Goal: Information Seeking & Learning: Learn about a topic

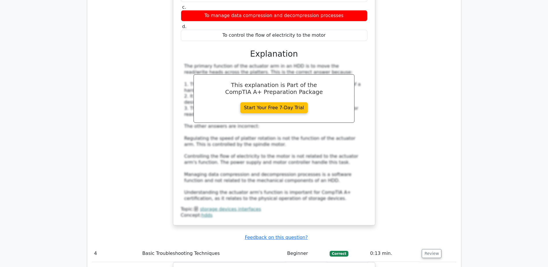
scroll to position [1270, 0]
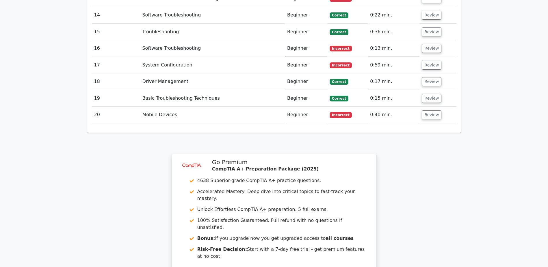
scroll to position [1126, 0]
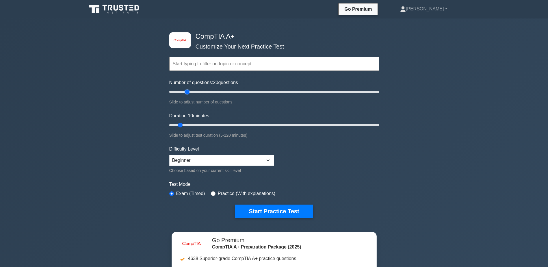
drag, startPoint x: 177, startPoint y: 94, endPoint x: 187, endPoint y: 95, distance: 9.9
type input "20"
click at [187, 95] on input "Number of questions: 20 questions" at bounding box center [274, 91] width 210 height 7
drag, startPoint x: 180, startPoint y: 124, endPoint x: 501, endPoint y: 135, distance: 321.0
type input "120"
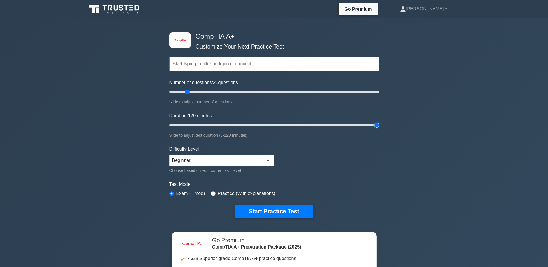
click at [379, 128] on input "Duration: 120 minutes" at bounding box center [274, 125] width 210 height 7
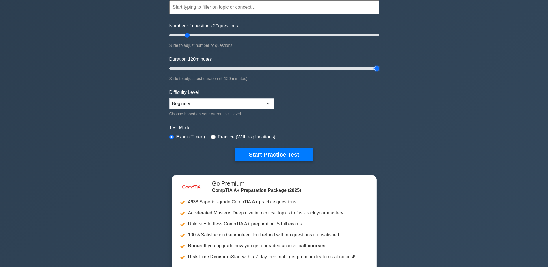
scroll to position [58, 0]
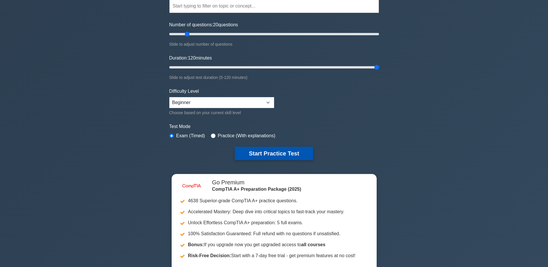
click at [254, 154] on button "Start Practice Test" at bounding box center [274, 153] width 78 height 13
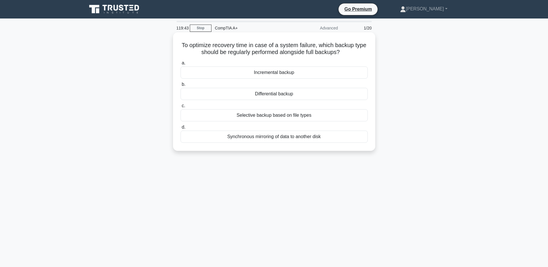
click at [278, 115] on div "Selective backup based on file types" at bounding box center [273, 115] width 187 height 12
click at [180, 108] on input "c. Selective backup based on file types" at bounding box center [180, 106] width 0 height 4
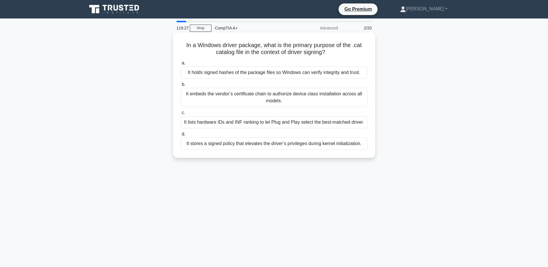
click at [288, 100] on div "It embeds the vendor’s certificate chain to authorize device class installation…" at bounding box center [273, 97] width 187 height 19
click at [180, 86] on input "b. It embeds the vendor’s certificate chain to authorize device class installat…" at bounding box center [180, 85] width 0 height 4
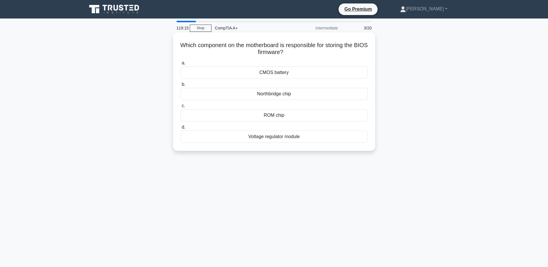
click at [271, 117] on div "ROM chip" at bounding box center [273, 115] width 187 height 12
click at [180, 108] on input "c. ROM chip" at bounding box center [180, 106] width 0 height 4
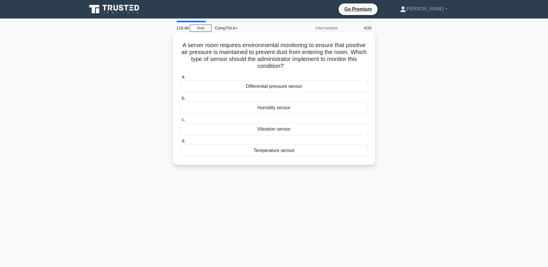
click at [282, 89] on div "Differential pressure sensor" at bounding box center [273, 86] width 187 height 12
click at [180, 79] on input "a. Differential pressure sensor" at bounding box center [180, 77] width 0 height 4
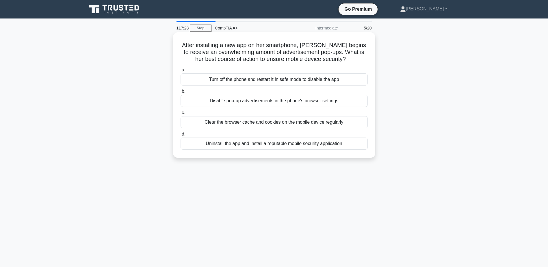
click at [249, 144] on div "Uninstall the app and install a reputable mobile security application" at bounding box center [273, 143] width 187 height 12
click at [180, 136] on input "d. Uninstall the app and install a reputable mobile security application" at bounding box center [180, 134] width 0 height 4
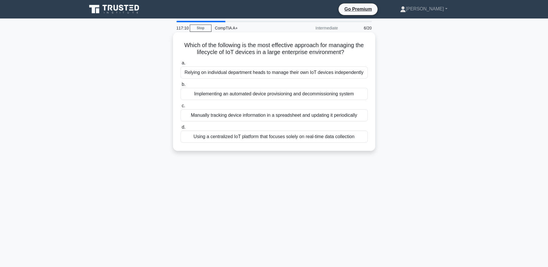
click at [216, 135] on div "Using a centralized IoT platform that focuses solely on real-time data collecti…" at bounding box center [273, 137] width 187 height 12
click at [180, 129] on input "d. Using a centralized IoT platform that focuses solely on real-time data colle…" at bounding box center [180, 127] width 0 height 4
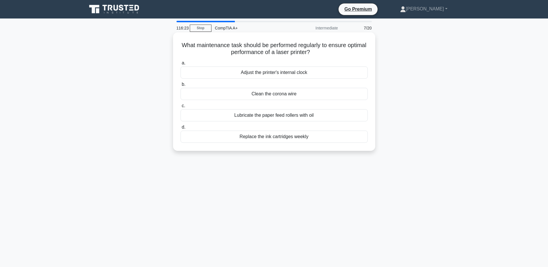
click at [287, 137] on div "Replace the ink cartridges weekly" at bounding box center [273, 137] width 187 height 12
click at [180, 129] on input "d. Replace the ink cartridges weekly" at bounding box center [180, 127] width 0 height 4
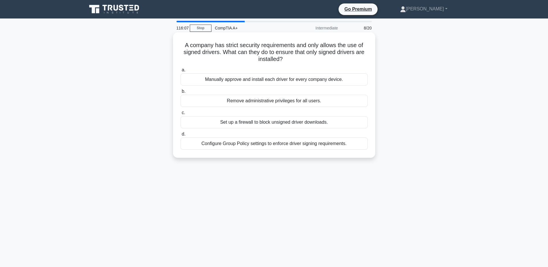
click at [299, 141] on div "Configure Group Policy settings to enforce driver signing requirements." at bounding box center [273, 143] width 187 height 12
click at [180, 136] on input "d. Configure Group Policy settings to enforce driver signing requirements." at bounding box center [180, 134] width 0 height 4
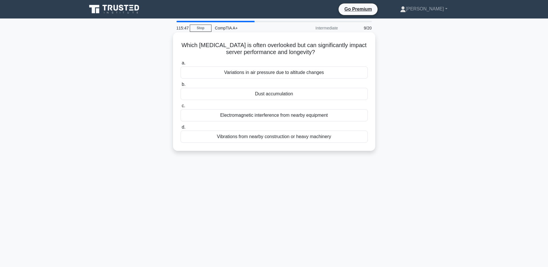
click at [287, 72] on div "Variations in air pressure due to altitude changes" at bounding box center [273, 72] width 187 height 12
click at [180, 65] on input "a. Variations in air pressure due to altitude changes" at bounding box center [180, 63] width 0 height 4
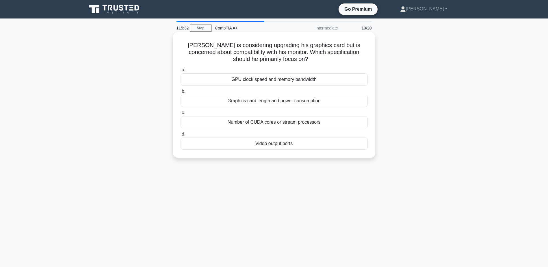
click at [286, 104] on div "Graphics card length and power consumption" at bounding box center [273, 101] width 187 height 12
click at [180, 93] on input "b. Graphics card length and power consumption" at bounding box center [180, 92] width 0 height 4
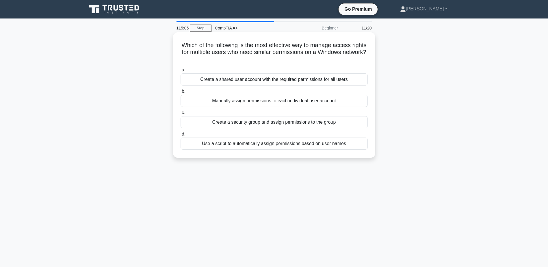
click at [259, 126] on div "Create a security group and assign permissions to the group" at bounding box center [273, 122] width 187 height 12
click at [180, 115] on input "c. Create a security group and assign permissions to the group" at bounding box center [180, 113] width 0 height 4
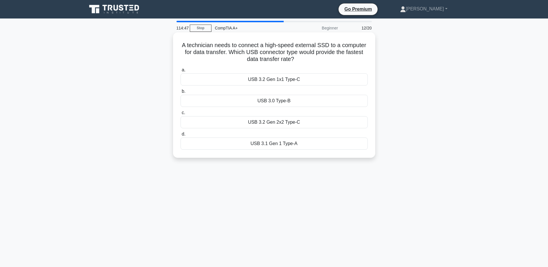
click at [296, 81] on div "USB 3.2 Gen 1x1 Type-C" at bounding box center [273, 79] width 187 height 12
click at [180, 72] on input "a. USB 3.2 Gen 1x1 Type-C" at bounding box center [180, 70] width 0 height 4
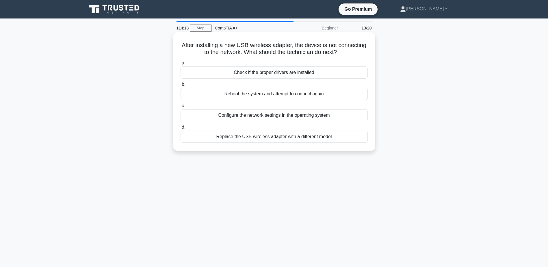
click at [271, 117] on div "Configure the network settings in the operating system" at bounding box center [273, 115] width 187 height 12
click at [180, 108] on input "c. Configure the network settings in the operating system" at bounding box center [180, 106] width 0 height 4
click at [283, 96] on div "DisplayPort to HDMI adapter" at bounding box center [273, 94] width 187 height 12
click at [180, 86] on input "b. DisplayPort to HDMI adapter" at bounding box center [180, 85] width 0 height 4
click at [302, 72] on div "Use a centralized driver management system" at bounding box center [273, 72] width 187 height 12
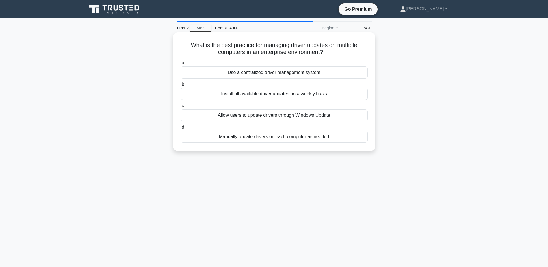
click at [180, 65] on input "a. Use a centralized driver management system" at bounding box center [180, 63] width 0 height 4
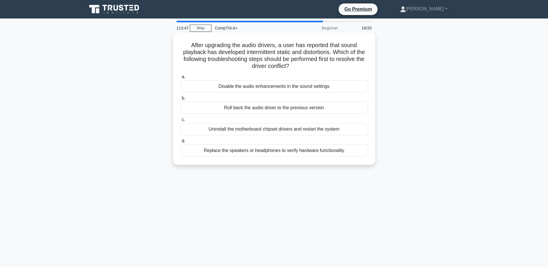
click at [241, 129] on div "Uninstall the motherboard chipset drivers and restart the system" at bounding box center [273, 129] width 187 height 12
click at [180, 122] on input "c. Uninstall the motherboard chipset drivers and restart the system" at bounding box center [180, 120] width 0 height 4
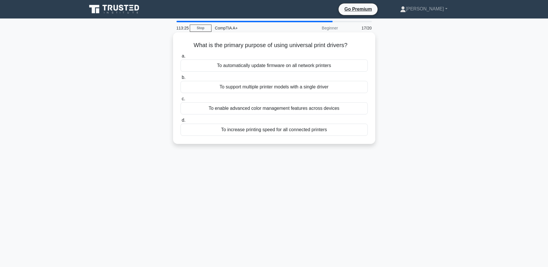
click at [253, 90] on div "To support multiple printer models with a single driver" at bounding box center [273, 87] width 187 height 12
click at [180, 79] on input "b. To support multiple printer models with a single driver" at bounding box center [180, 78] width 0 height 4
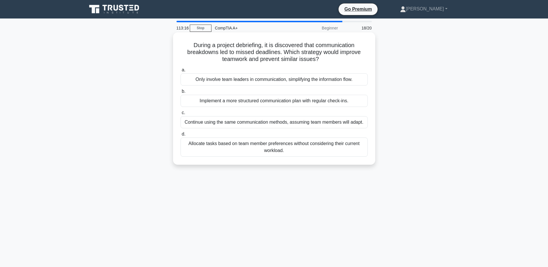
click at [271, 151] on div "Allocate tasks based on team member preferences without considering their curre…" at bounding box center [273, 146] width 187 height 19
click at [180, 136] on input "d. Allocate tasks based on team member preferences without considering their cu…" at bounding box center [180, 134] width 0 height 4
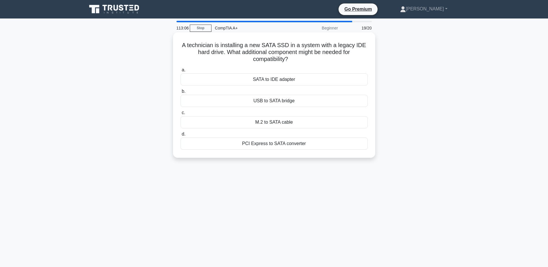
click at [292, 83] on div "SATA to IDE adapter" at bounding box center [273, 79] width 187 height 12
click at [180, 72] on input "a. SATA to IDE adapter" at bounding box center [180, 70] width 0 height 4
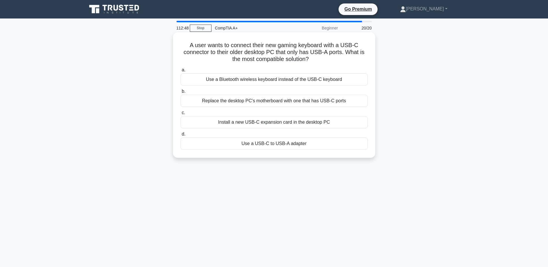
click at [289, 80] on div "Use a Bluetooth wireless keyboard instead of the USB-C keyboard" at bounding box center [273, 79] width 187 height 12
click at [180, 72] on input "a. Use a Bluetooth wireless keyboard instead of the USB-C keyboard" at bounding box center [180, 70] width 0 height 4
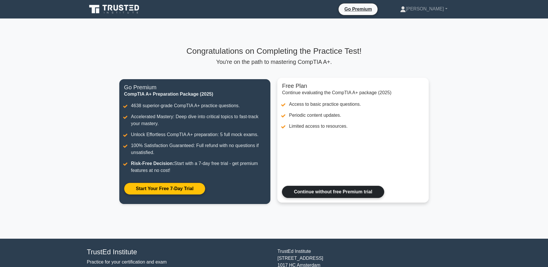
click at [331, 197] on link "Continue without free Premium trial" at bounding box center [333, 192] width 102 height 12
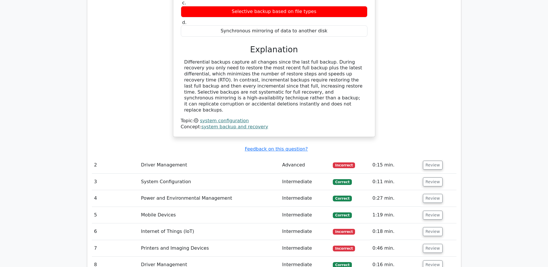
scroll to position [664, 0]
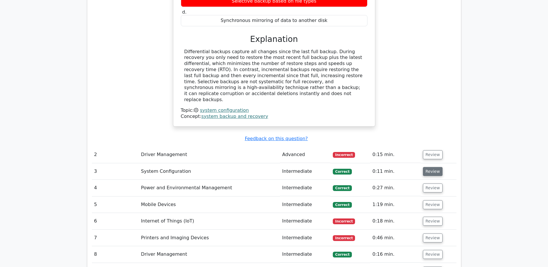
click at [428, 167] on button "Review" at bounding box center [433, 171] width 20 height 9
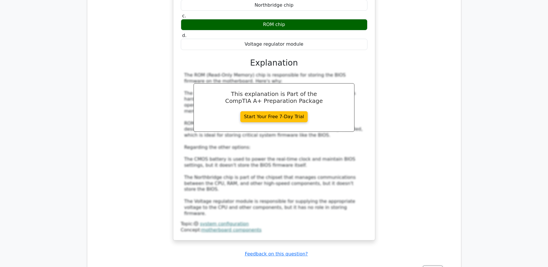
scroll to position [1011, 0]
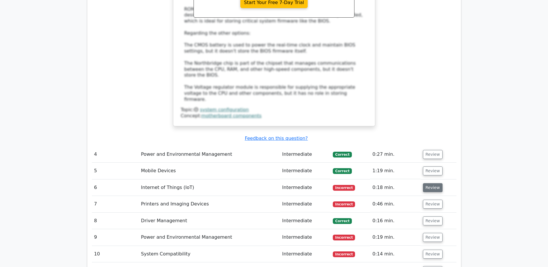
click at [435, 183] on button "Review" at bounding box center [433, 187] width 20 height 9
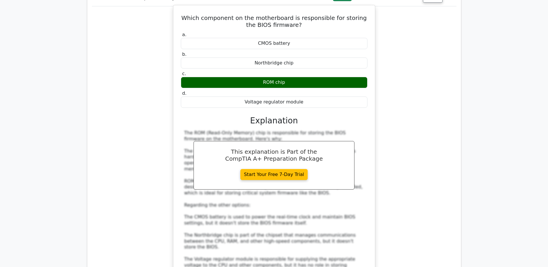
scroll to position [693, 0]
